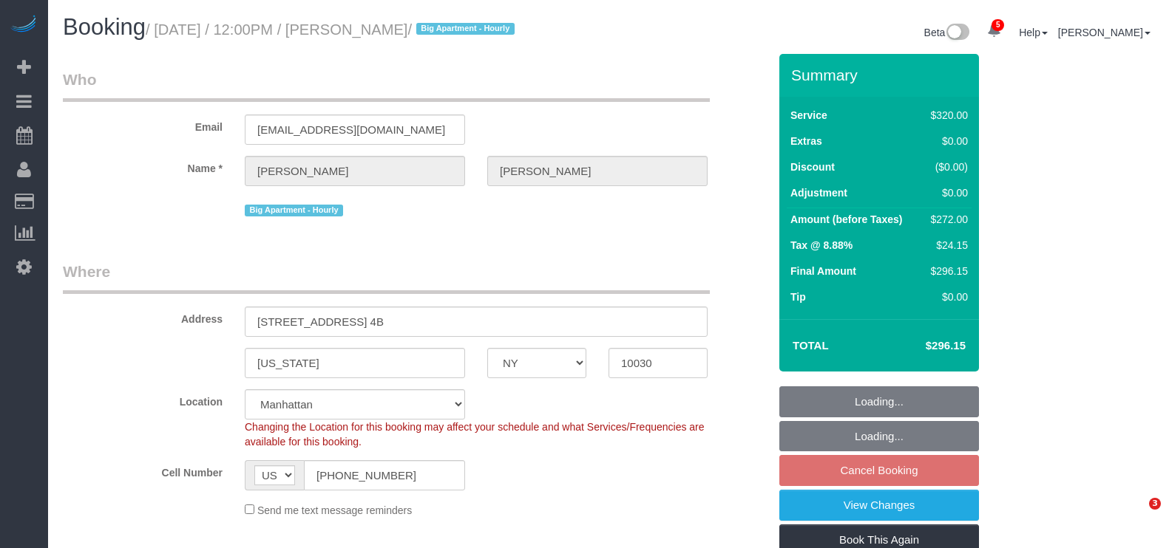
select select "NY"
select select "240"
select select "string:stripe-pm_1Rf2gy4VGloSiKo7S6Ideuvg"
select select "spot5"
select select "number:89"
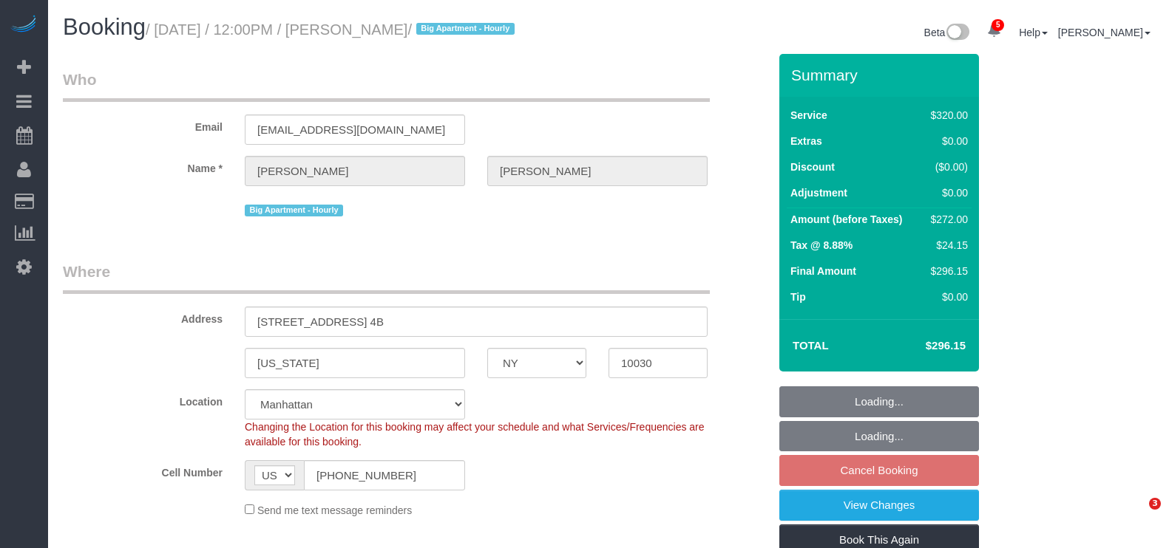
select select "number:90"
select select "number:15"
select select "number:5"
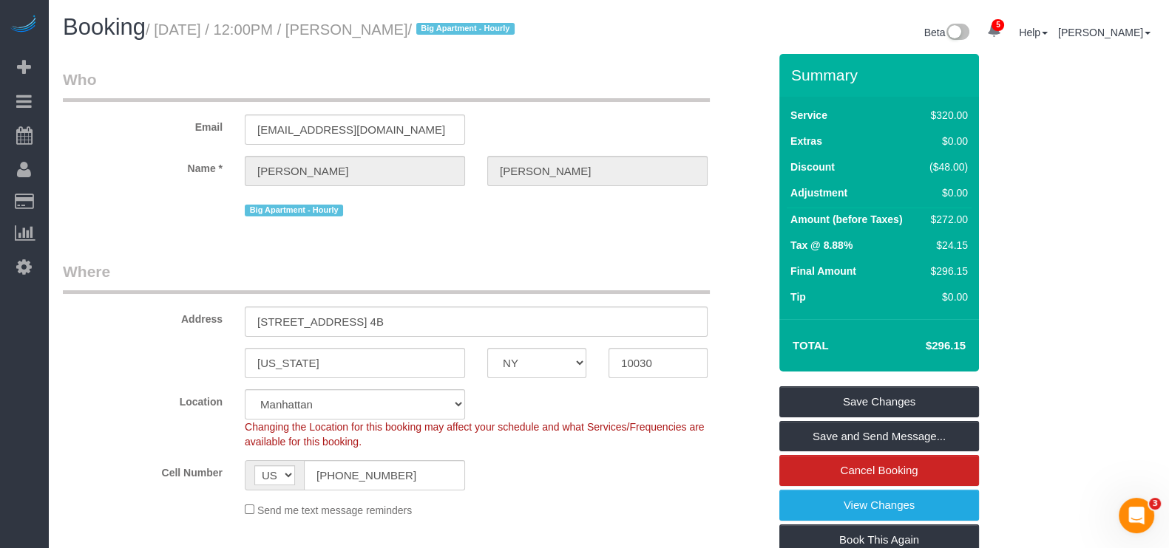
drag, startPoint x: 157, startPoint y: 30, endPoint x: 399, endPoint y: 35, distance: 241.8
click at [362, 25] on small "/ [DATE] / 12:00PM / [PERSON_NAME] / Big Apartment - Hourly" at bounding box center [332, 29] width 373 height 16
click at [531, 52] on div "Booking / [DATE] / 12:00PM / [PERSON_NAME] / Big Apartment - Hourly Beta 5 Your…" at bounding box center [608, 34] width 1113 height 39
drag, startPoint x: 155, startPoint y: 32, endPoint x: 456, endPoint y: 23, distance: 301.0
click at [455, 24] on small "/ [DATE] / 12:00PM / [PERSON_NAME] / Big Apartment - Hourly" at bounding box center [332, 29] width 373 height 16
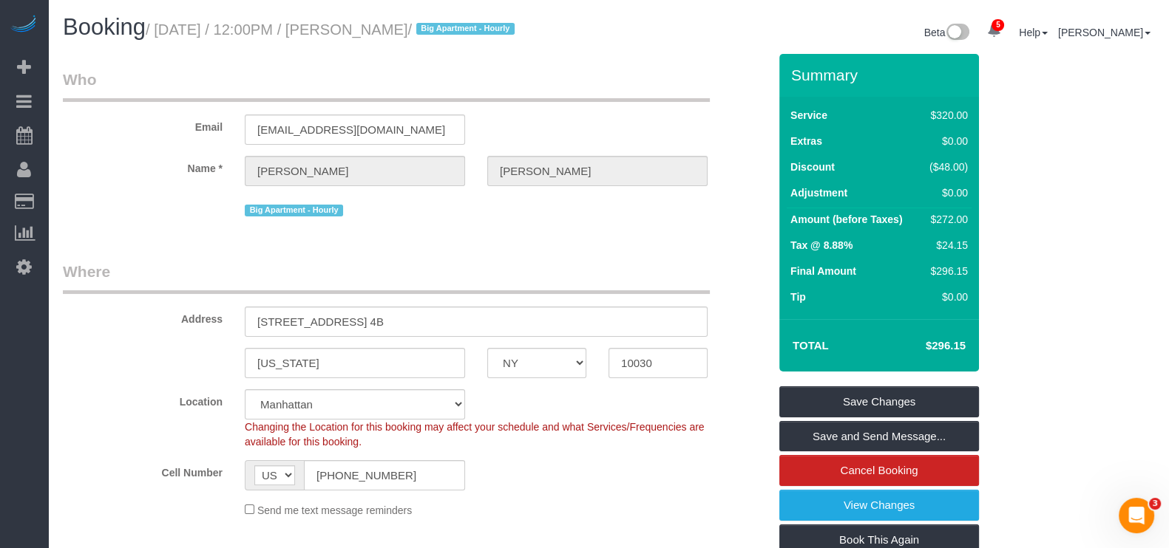
copy small "[DATE] / 12:00PM / [PERSON_NAME]"
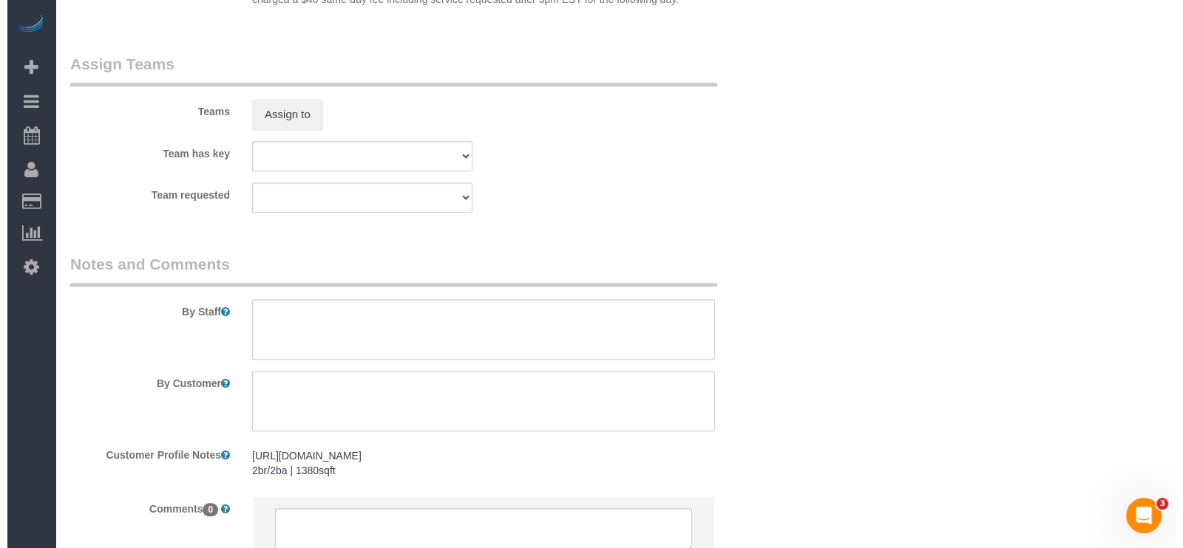
scroll to position [1571, 0]
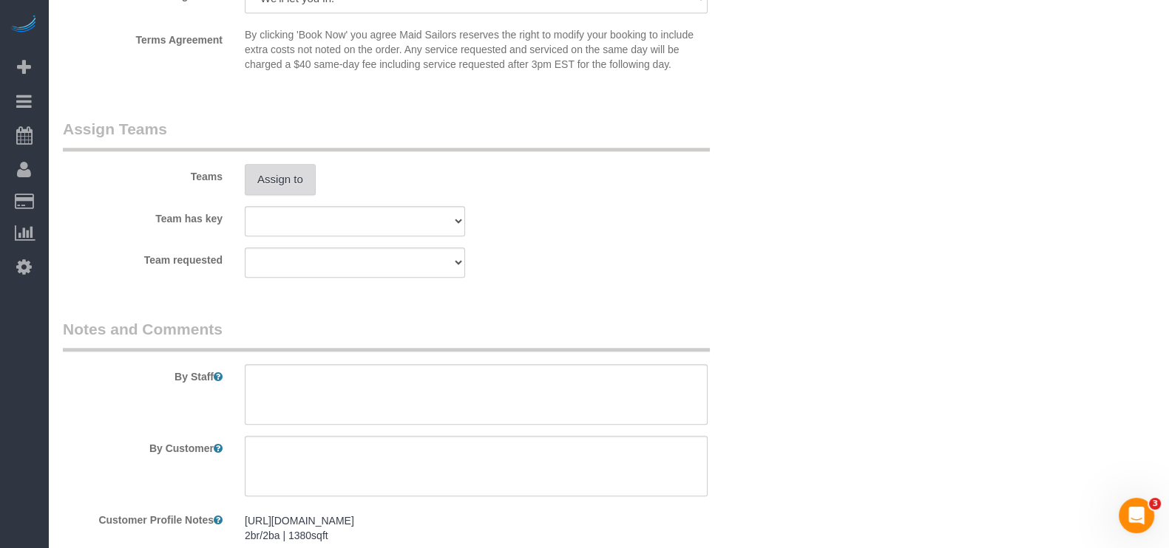
click at [286, 184] on button "Assign to" at bounding box center [280, 179] width 71 height 31
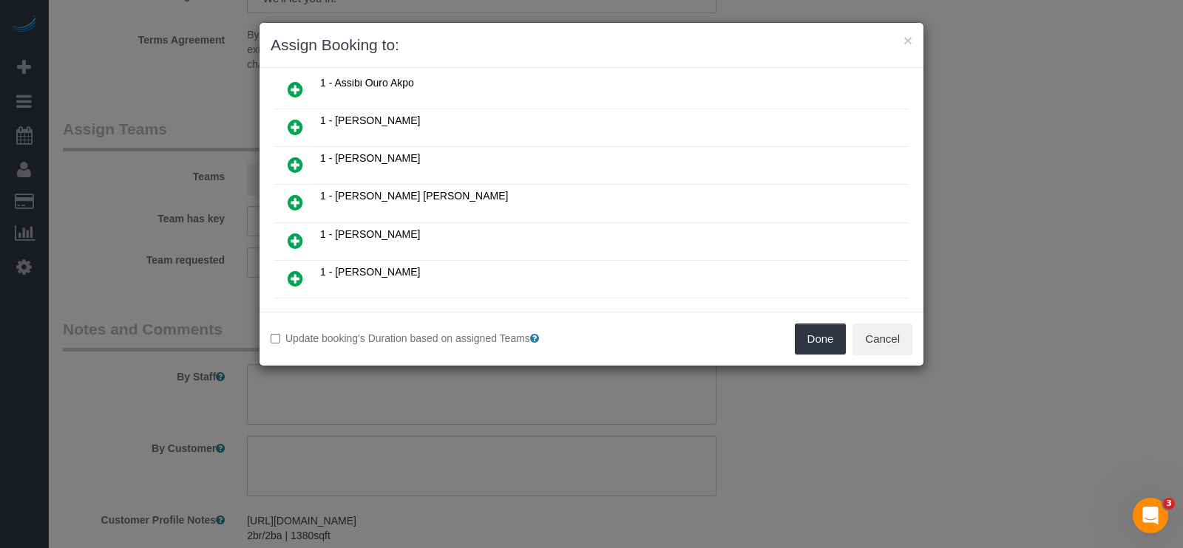
scroll to position [462, 0]
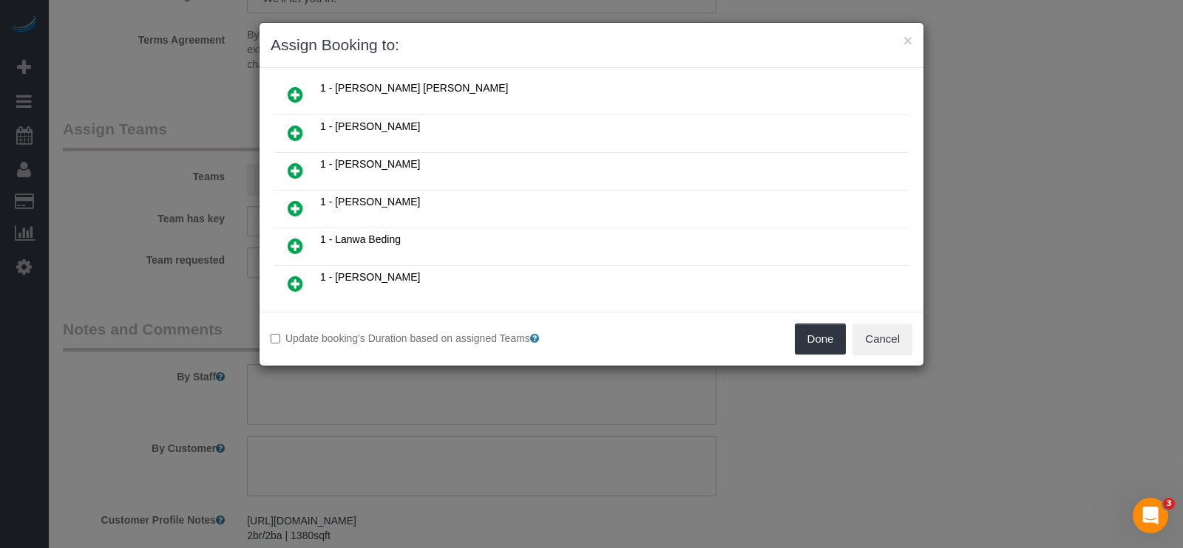
click at [296, 124] on icon at bounding box center [296, 133] width 16 height 18
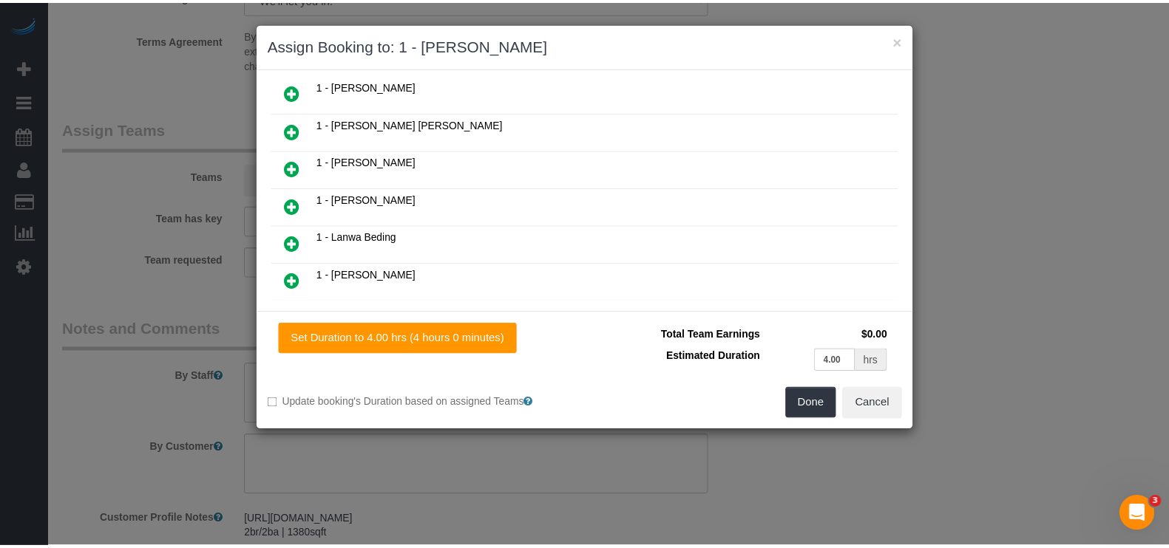
scroll to position [496, 0]
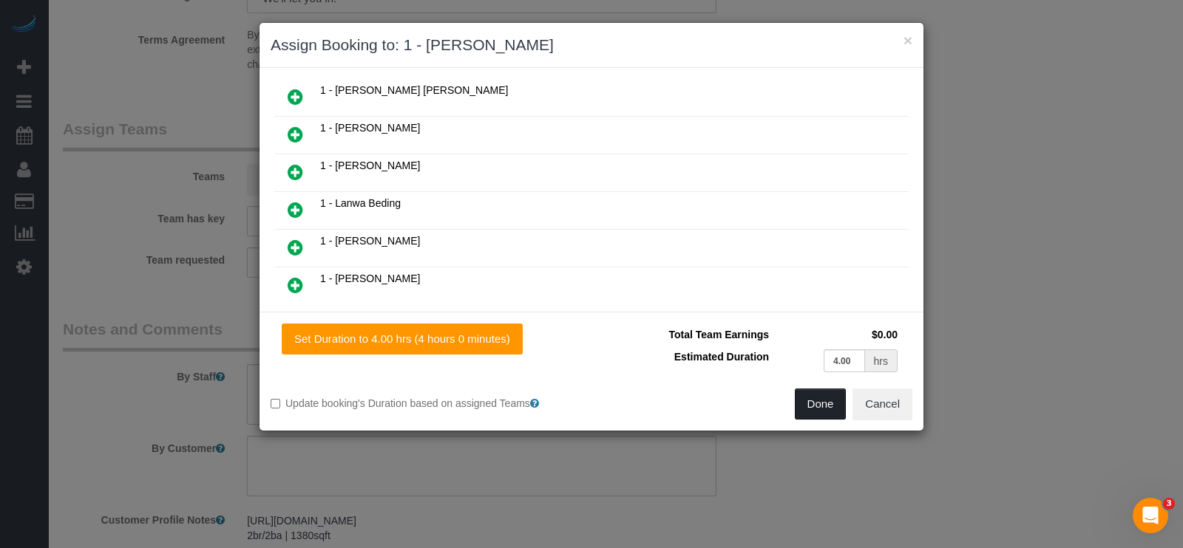
click at [820, 403] on button "Done" at bounding box center [821, 404] width 52 height 31
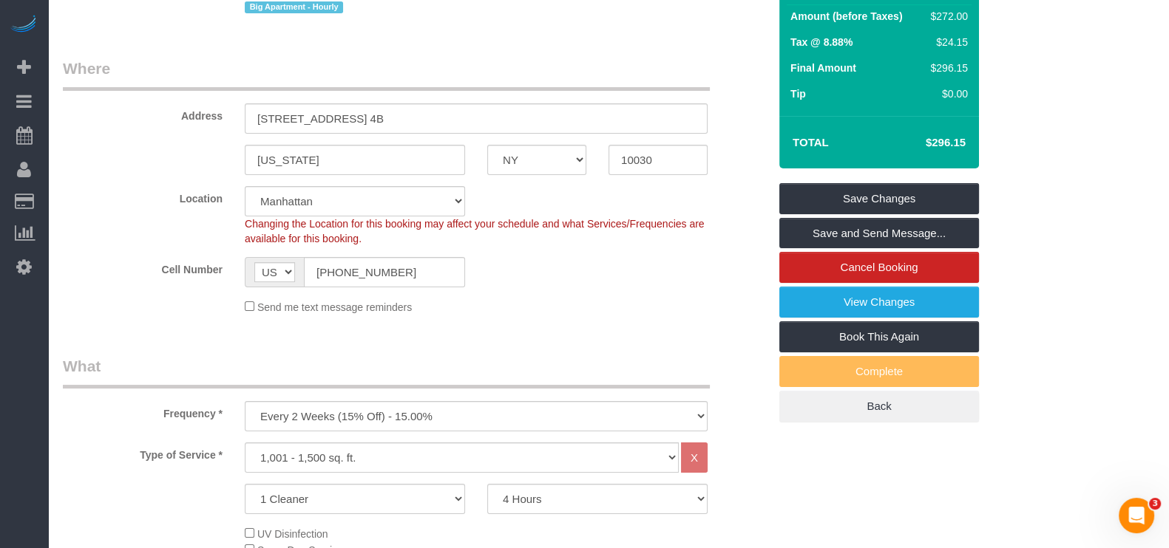
scroll to position [92, 0]
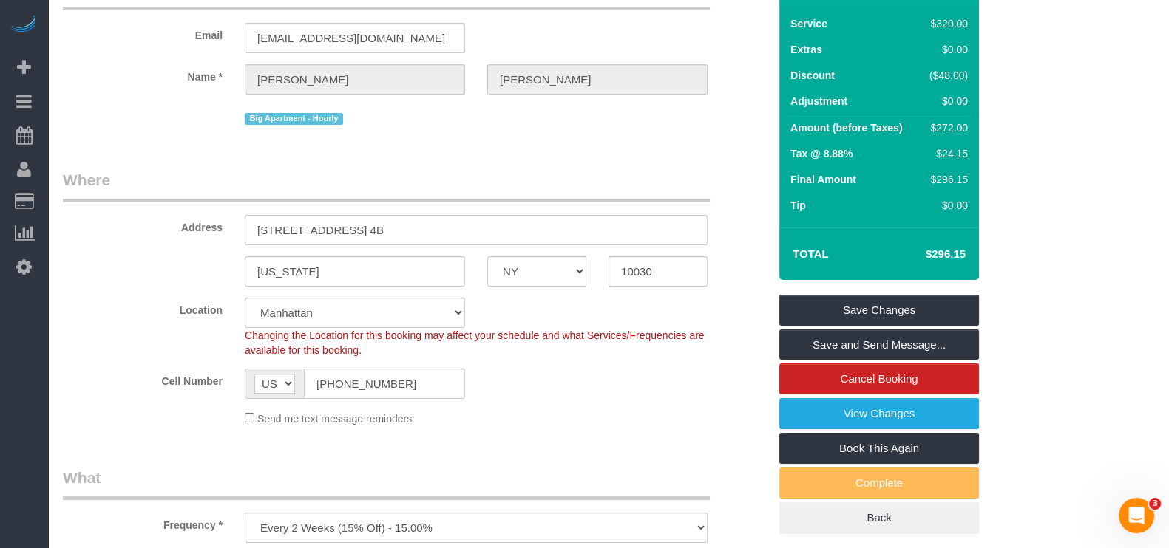
click at [903, 291] on div "Summary Service $320.00 Extras $0.00 Discount ($48.00) Adjustment $0.00 Amount …" at bounding box center [879, 248] width 200 height 572
click at [905, 303] on link "Save Changes" at bounding box center [879, 310] width 200 height 31
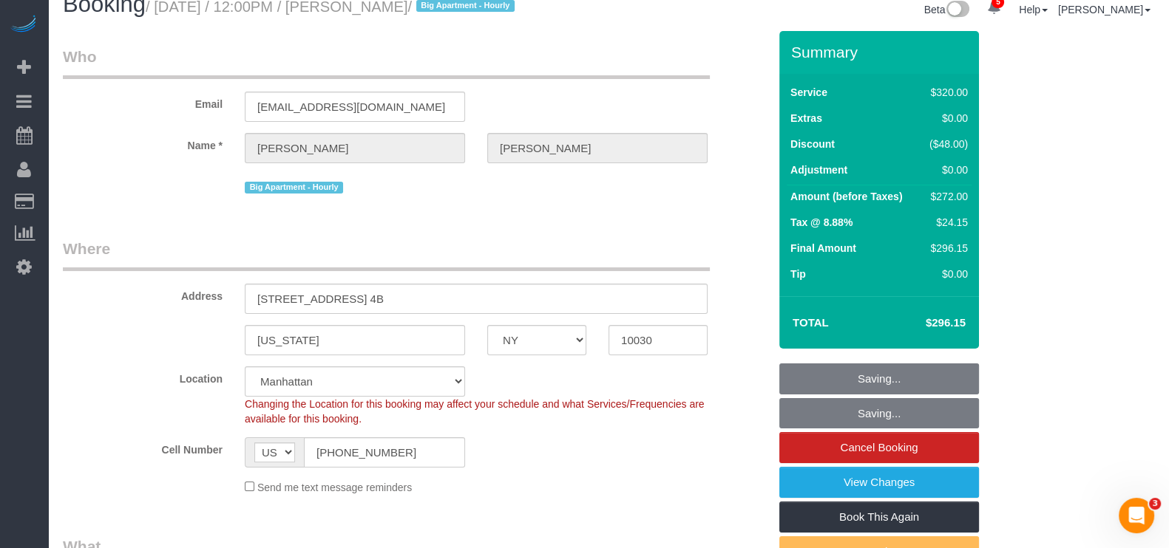
scroll to position [0, 0]
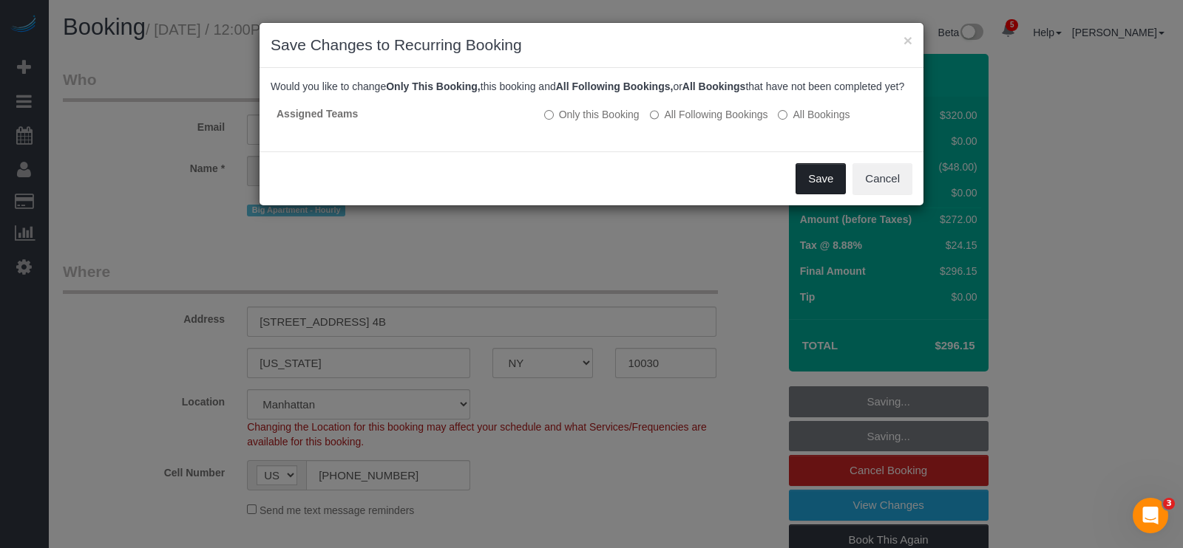
drag, startPoint x: 812, startPoint y: 194, endPoint x: 798, endPoint y: 182, distance: 19.4
click at [813, 193] on button "Save" at bounding box center [820, 178] width 50 height 31
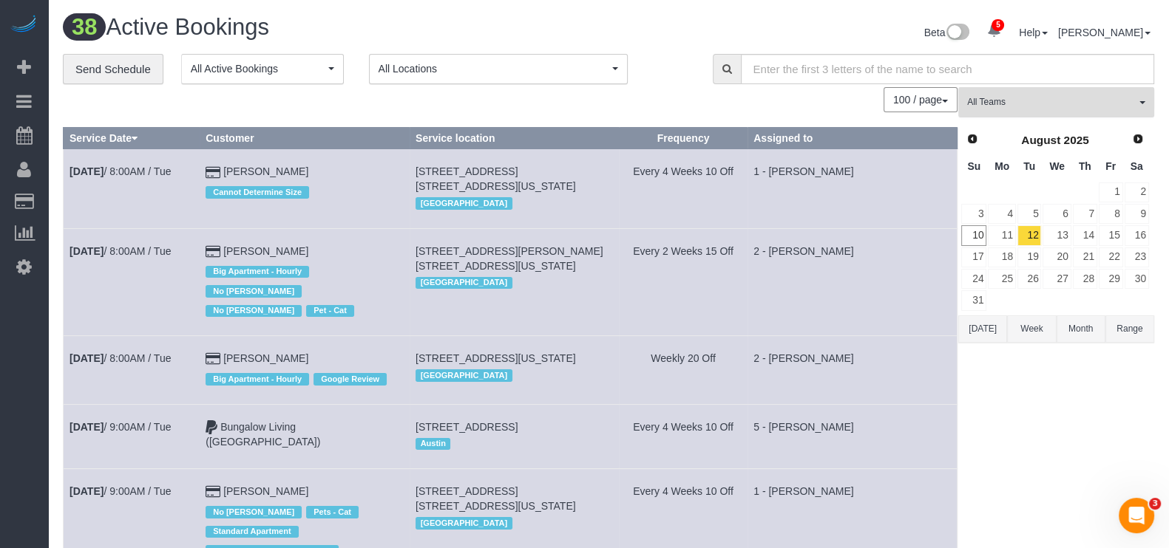
click at [1134, 101] on span "All Teams" at bounding box center [1051, 102] width 169 height 13
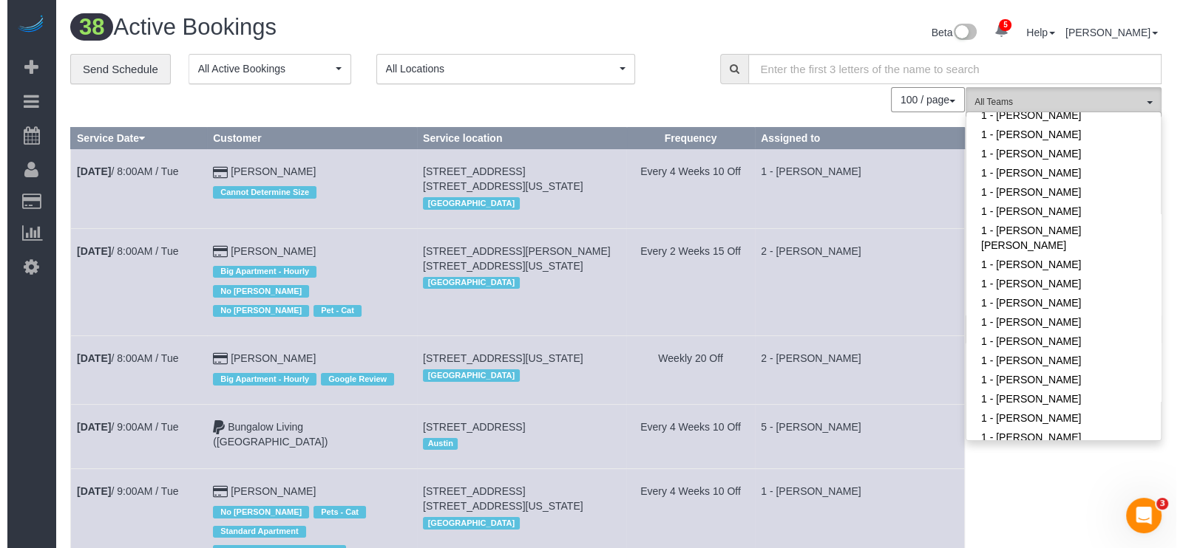
scroll to position [646, 0]
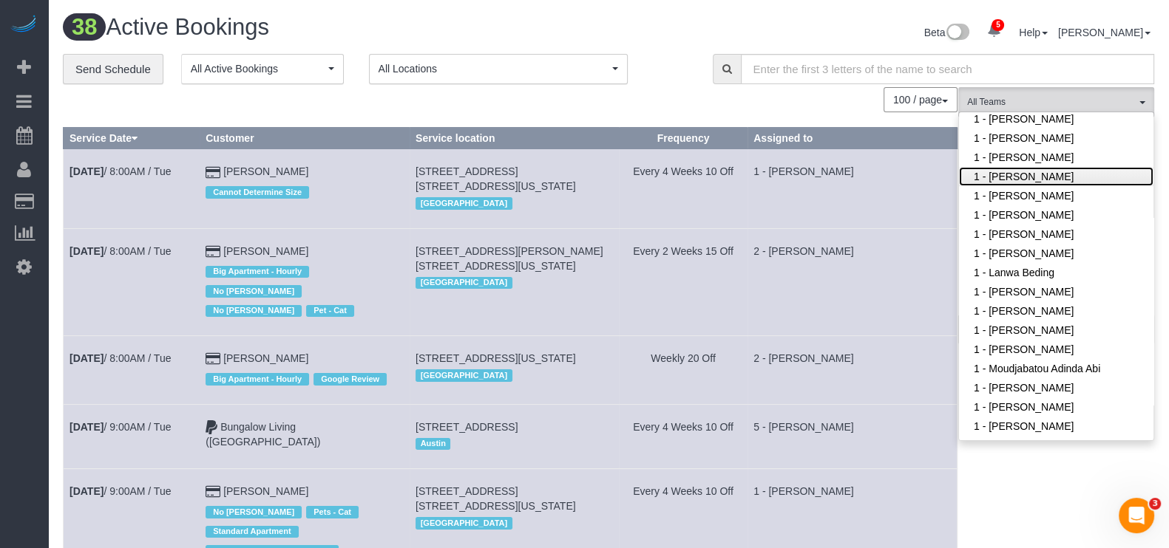
click at [1056, 176] on link "1 - [PERSON_NAME]" at bounding box center [1056, 176] width 194 height 19
drag, startPoint x: 542, startPoint y: 32, endPoint x: 531, endPoint y: 31, distance: 11.1
click at [542, 31] on h1 "38 Active Bookings" at bounding box center [330, 27] width 534 height 25
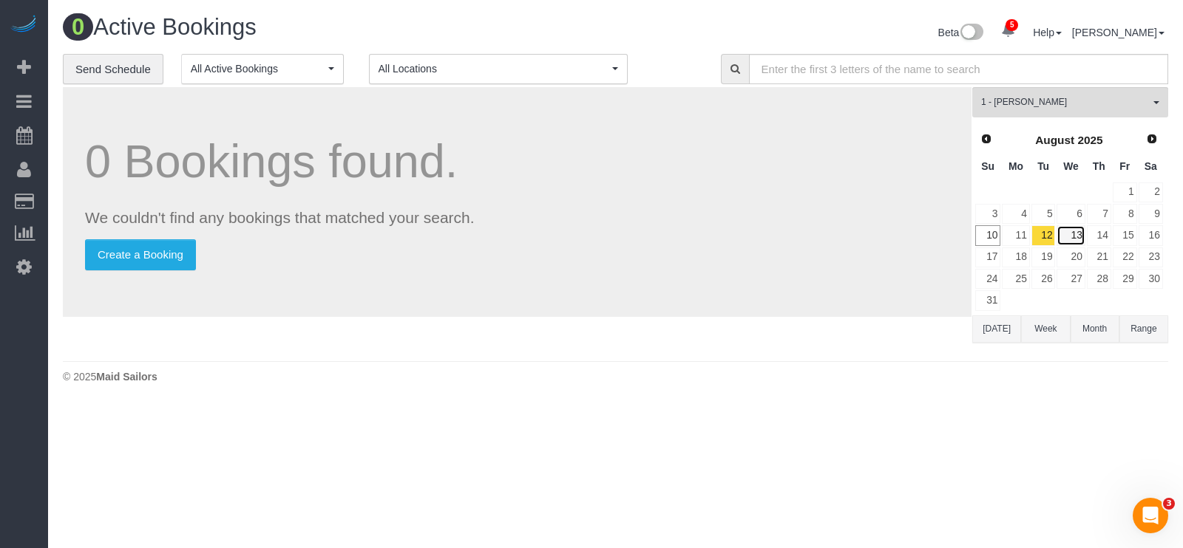
click at [1075, 233] on link "13" at bounding box center [1070, 235] width 28 height 20
click at [1104, 234] on link "14" at bounding box center [1099, 235] width 24 height 20
click at [1103, 234] on link "14" at bounding box center [1099, 235] width 24 height 20
